Goal: Navigation & Orientation: Find specific page/section

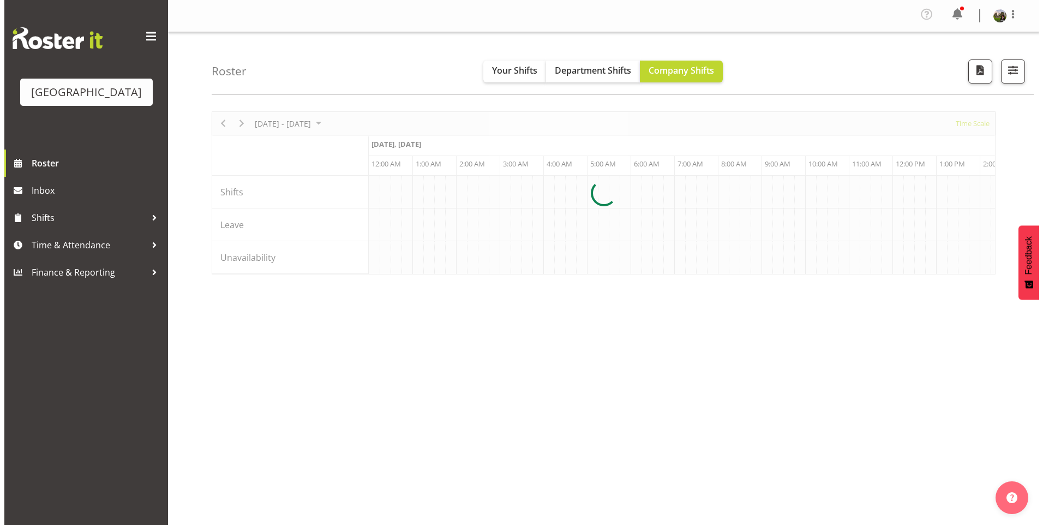
scroll to position [0, 3141]
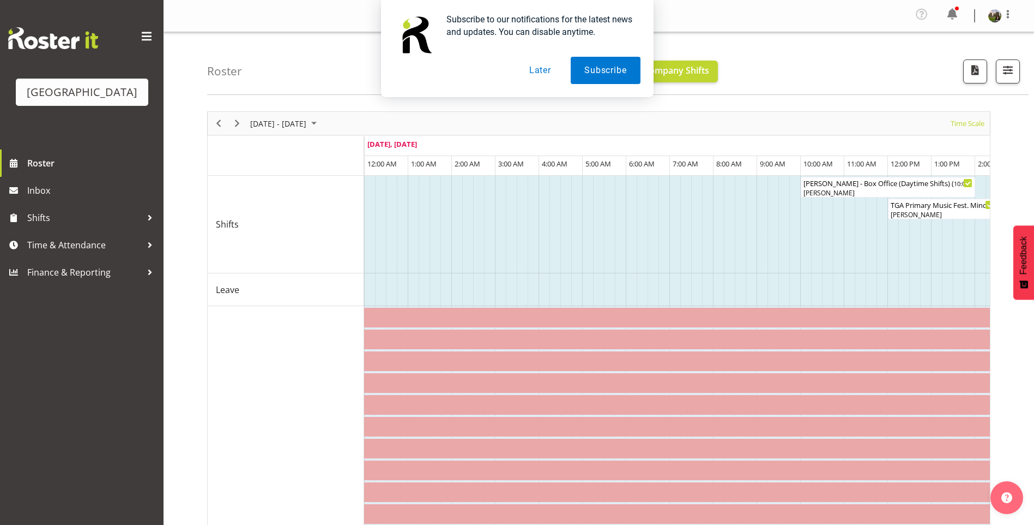
click at [537, 73] on button "Later" at bounding box center [540, 70] width 49 height 27
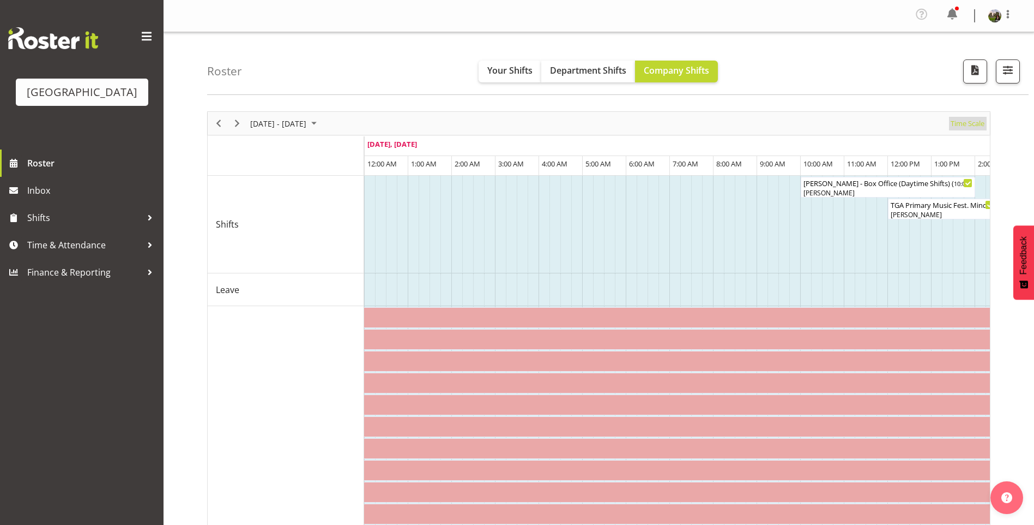
click at [960, 125] on span "Time Scale" at bounding box center [968, 124] width 36 height 14
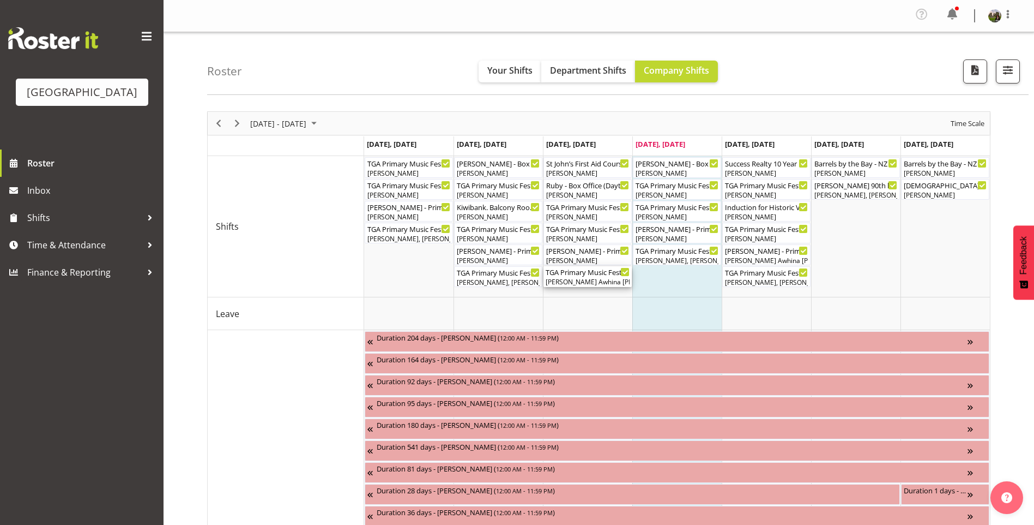
click at [581, 280] on div "[PERSON_NAME] Awhina [PERSON_NAME], [PERSON_NAME], [PERSON_NAME], [PERSON_NAME]…" at bounding box center [588, 282] width 84 height 10
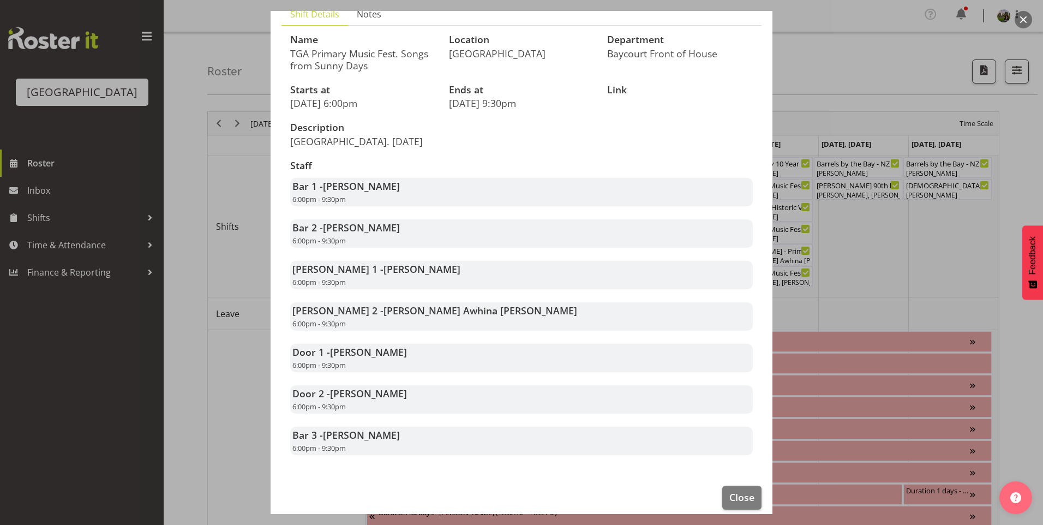
scroll to position [97, 0]
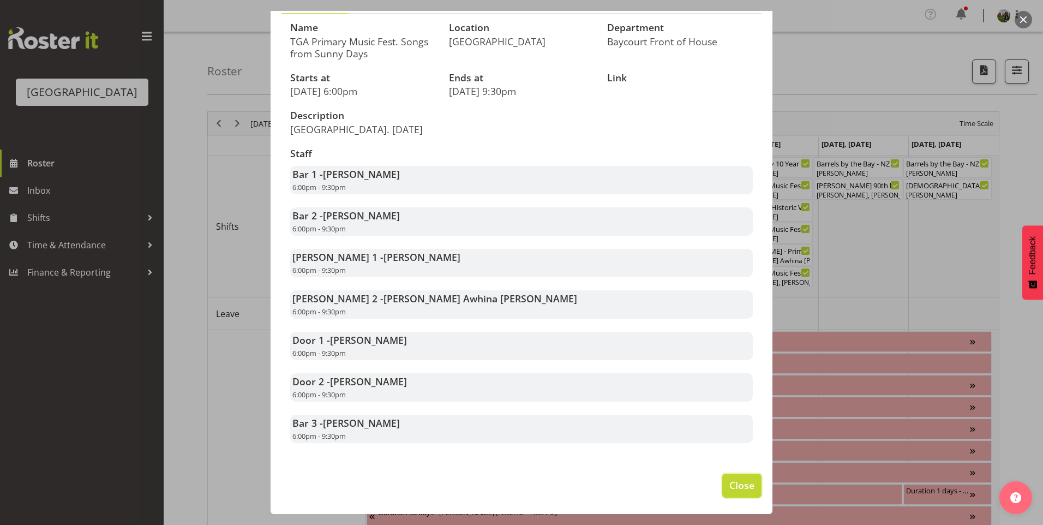
drag, startPoint x: 733, startPoint y: 487, endPoint x: 727, endPoint y: 489, distance: 6.4
click at [733, 487] on span "Close" at bounding box center [741, 485] width 25 height 14
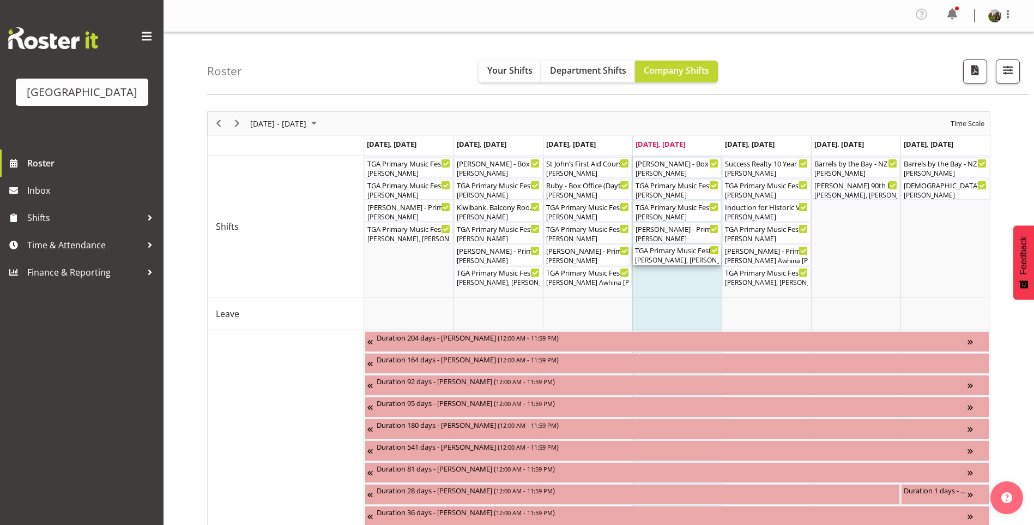
click at [673, 254] on div "TGA Primary Music Fest. Songs from Sunny Days ( 06:00 PM - 09:30 PM )" at bounding box center [677, 249] width 84 height 11
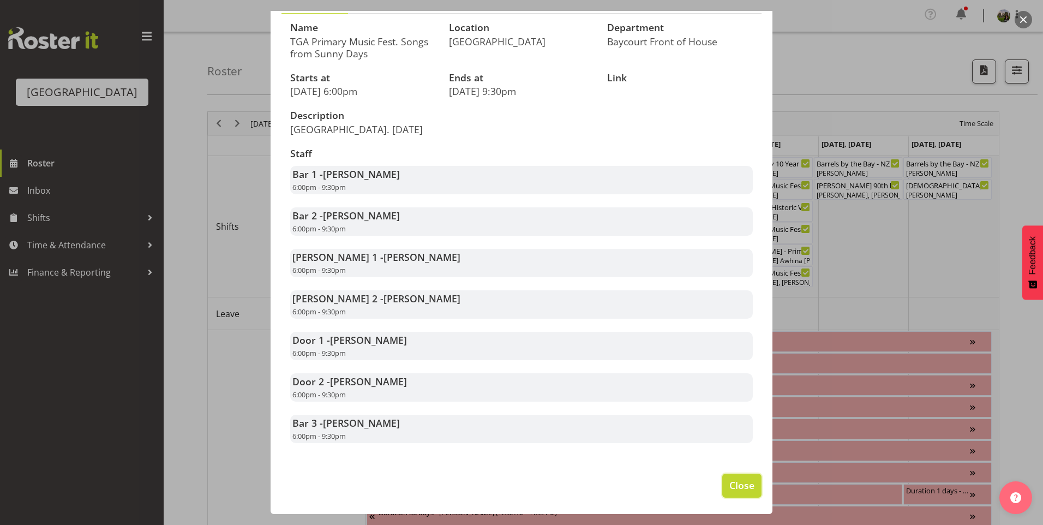
click at [729, 486] on span "Close" at bounding box center [741, 485] width 25 height 14
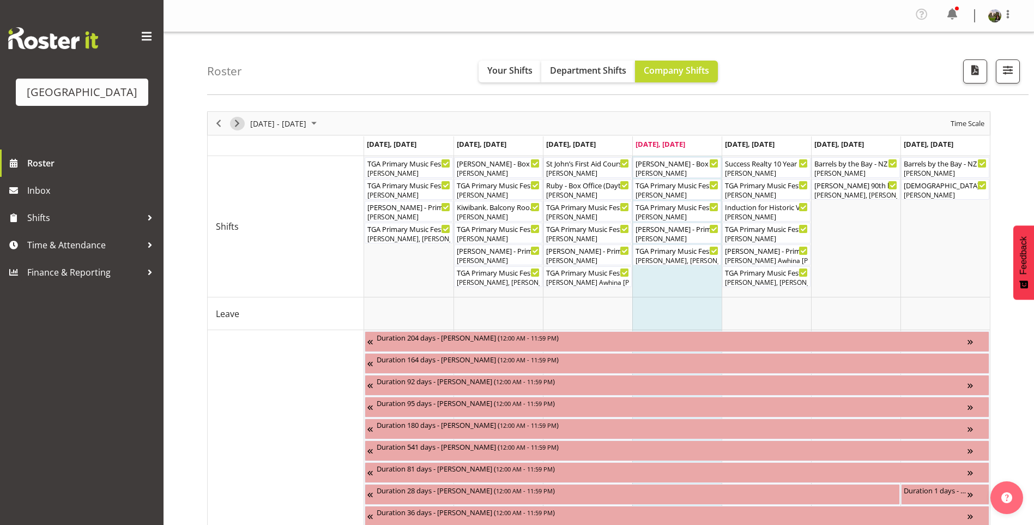
click at [240, 121] on span "Next" at bounding box center [237, 124] width 13 height 14
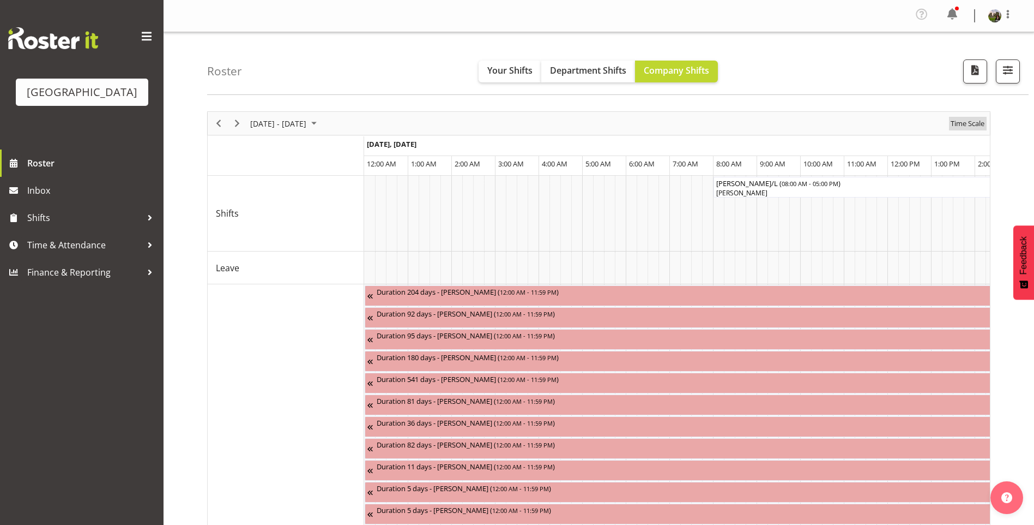
click at [960, 122] on span "Time Scale" at bounding box center [968, 124] width 36 height 14
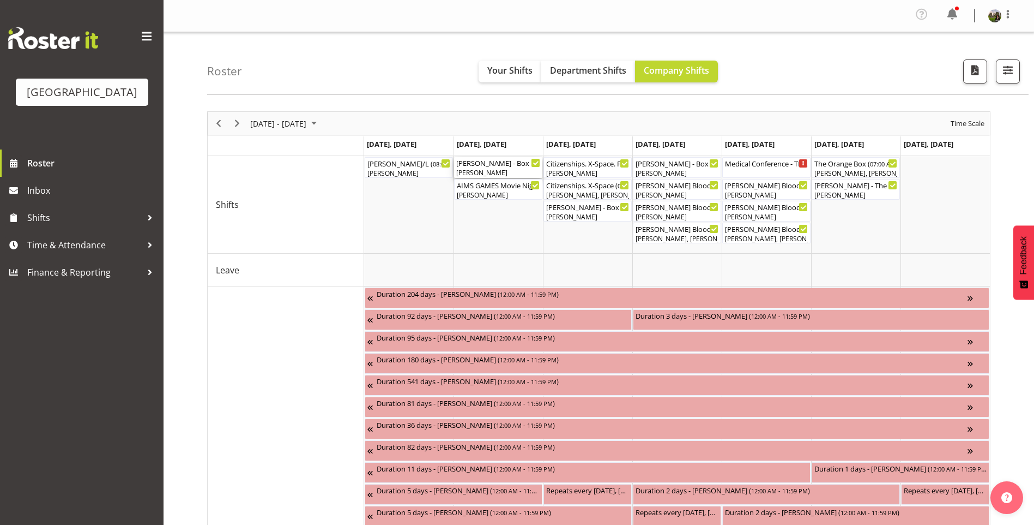
click at [490, 168] on div "[PERSON_NAME]" at bounding box center [498, 173] width 84 height 10
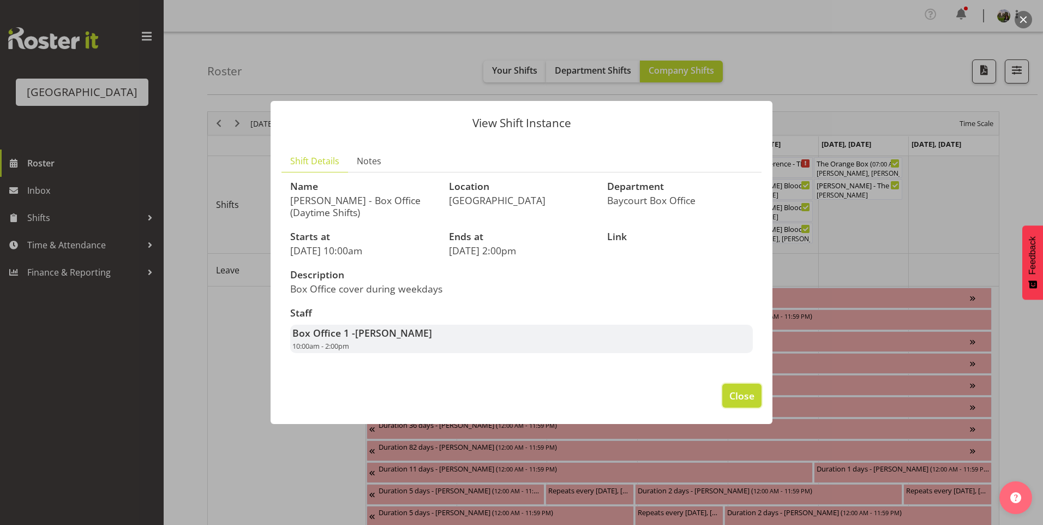
click at [743, 400] on span "Close" at bounding box center [741, 395] width 25 height 14
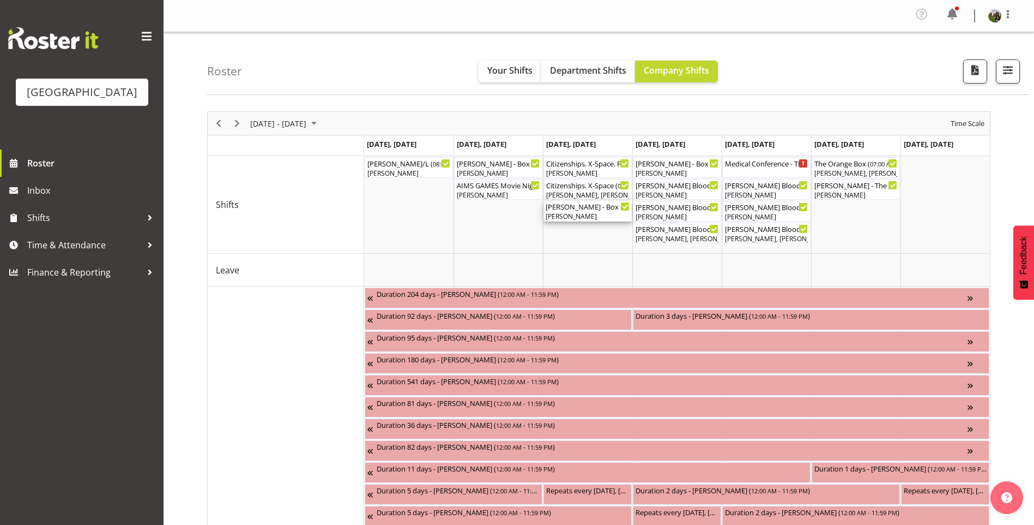
click at [557, 213] on div "[PERSON_NAME]" at bounding box center [588, 217] width 84 height 10
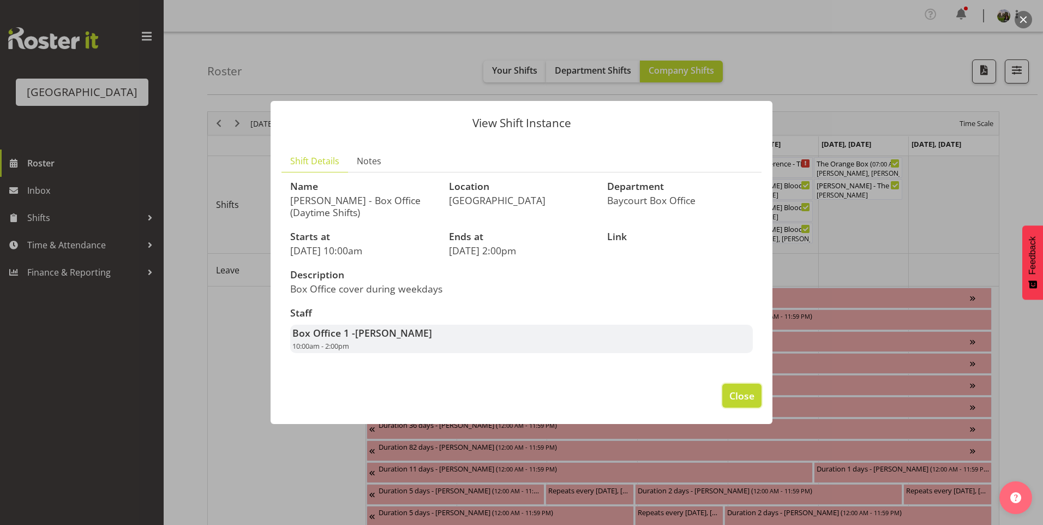
click at [739, 396] on span "Close" at bounding box center [741, 395] width 25 height 14
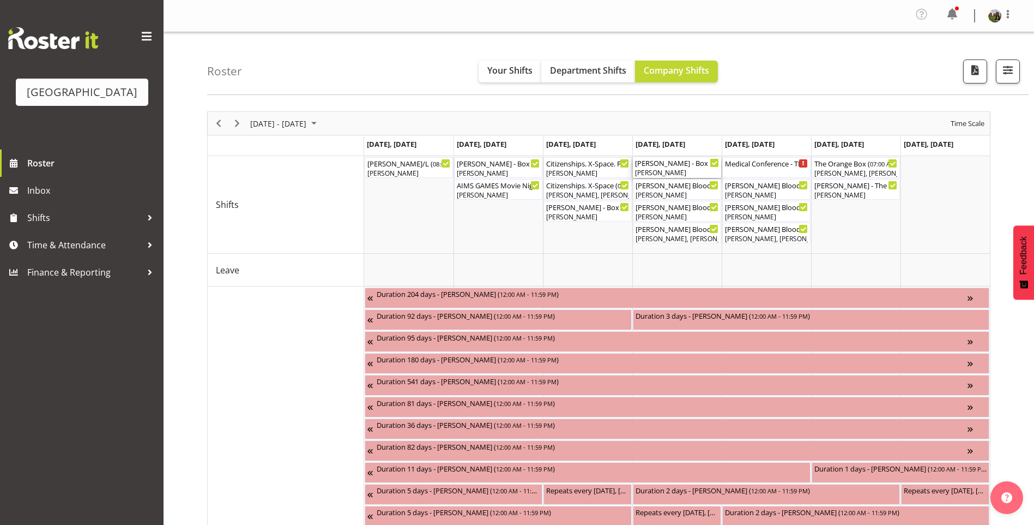
click at [648, 171] on div "[PERSON_NAME]" at bounding box center [677, 173] width 84 height 10
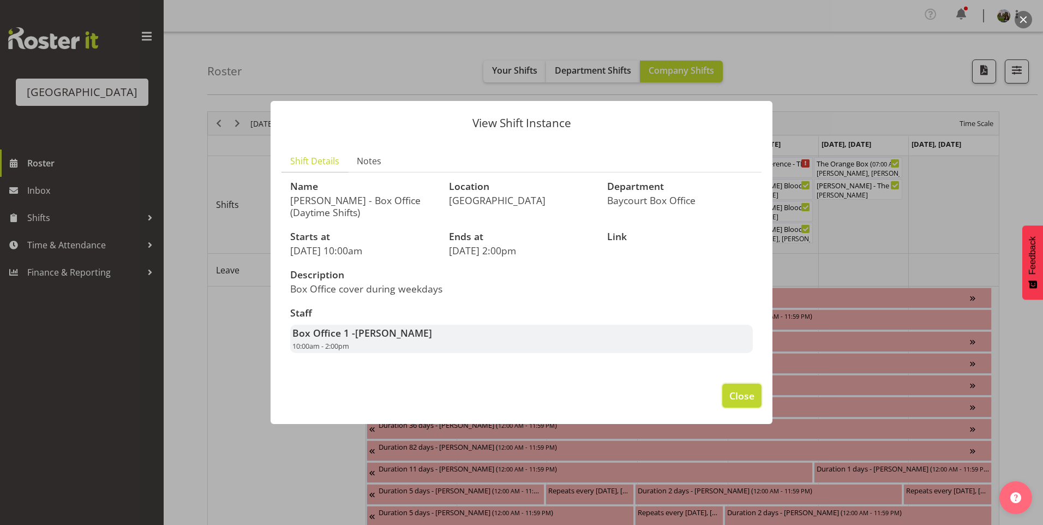
click at [732, 393] on span "Close" at bounding box center [741, 395] width 25 height 14
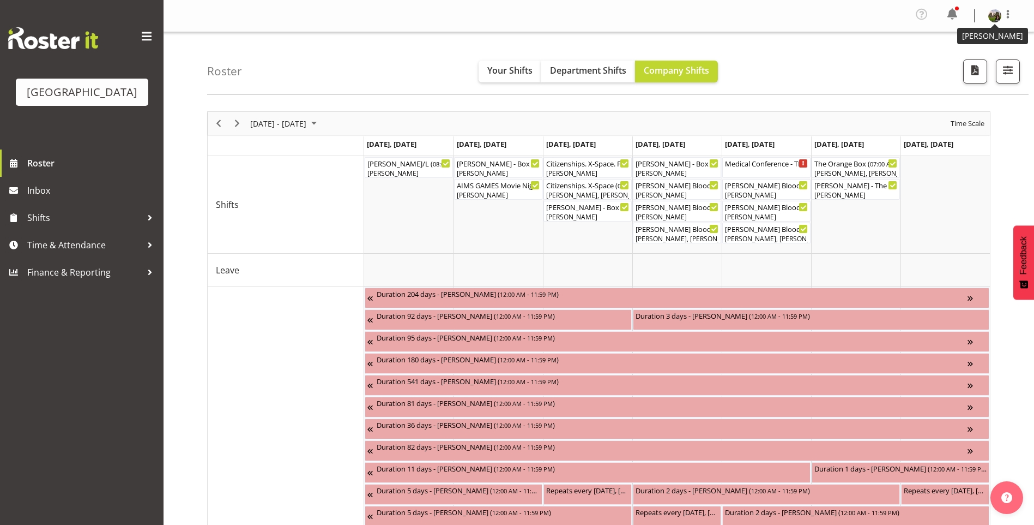
click at [996, 11] on img at bounding box center [995, 15] width 13 height 13
click at [940, 58] on link "Log Out" at bounding box center [962, 60] width 105 height 20
